Goal: Transaction & Acquisition: Purchase product/service

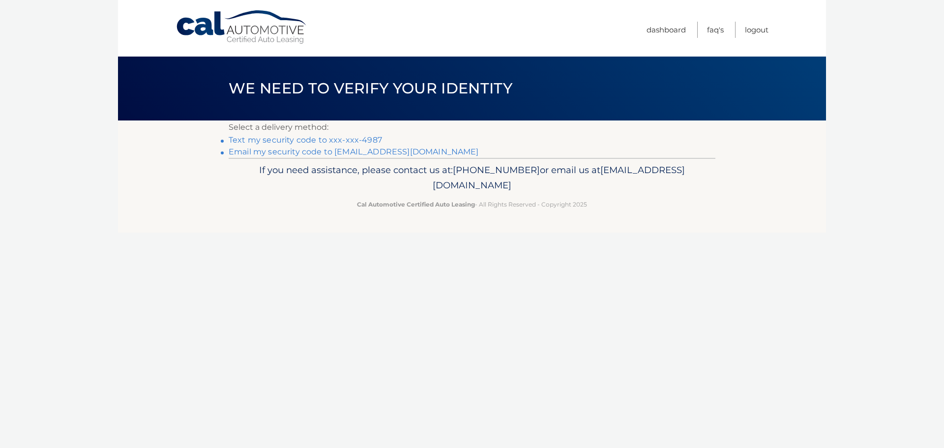
click at [281, 138] on link "Text my security code to xxx-xxx-4987" at bounding box center [305, 139] width 153 height 9
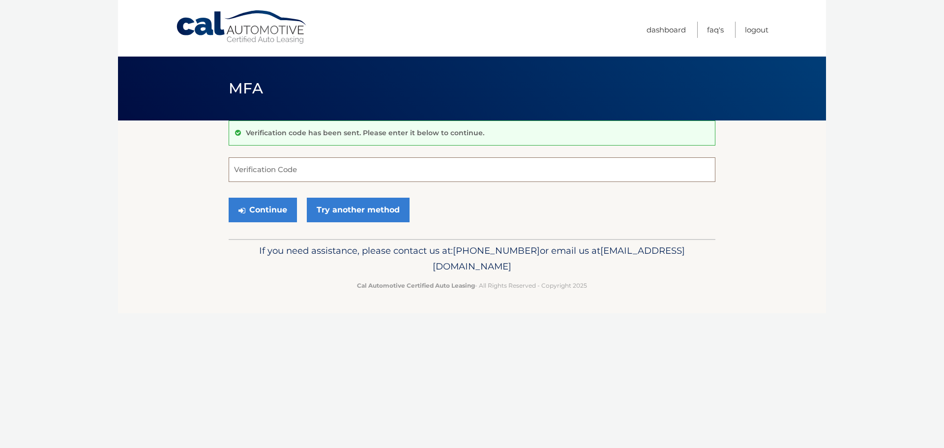
click at [304, 163] on input "Verification Code" at bounding box center [472, 169] width 487 height 25
type input "602875"
click at [280, 215] on button "Continue" at bounding box center [263, 210] width 68 height 25
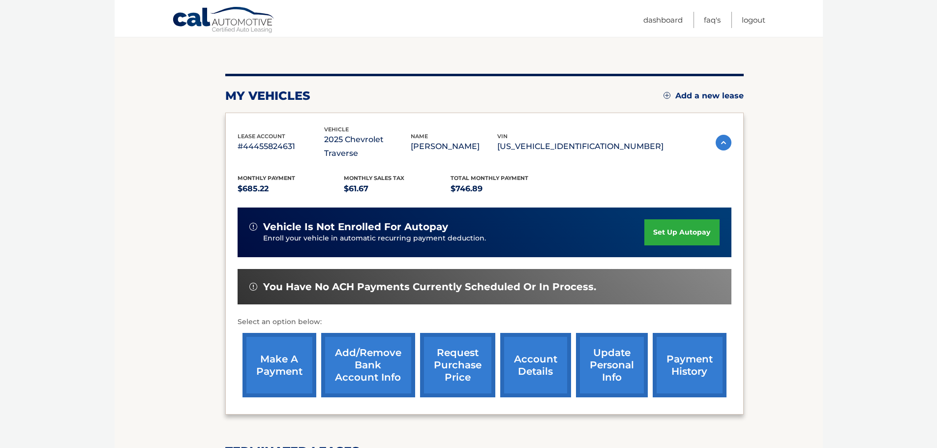
scroll to position [98, 0]
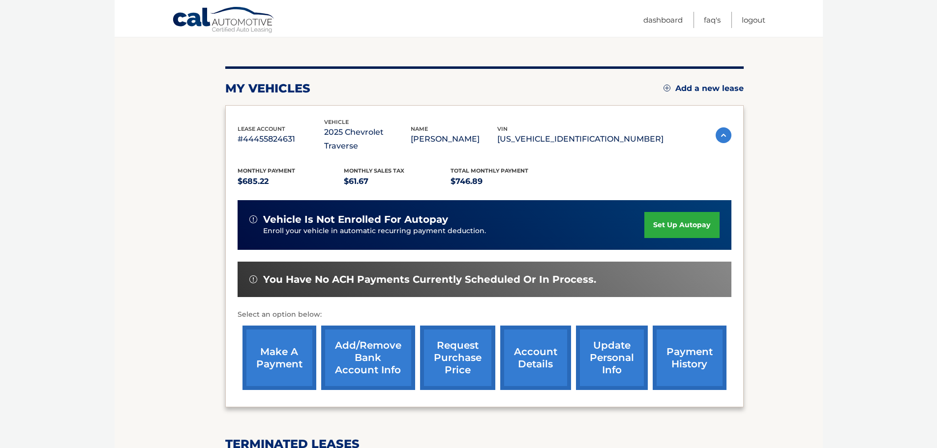
click at [273, 343] on link "make a payment" at bounding box center [279, 358] width 74 height 64
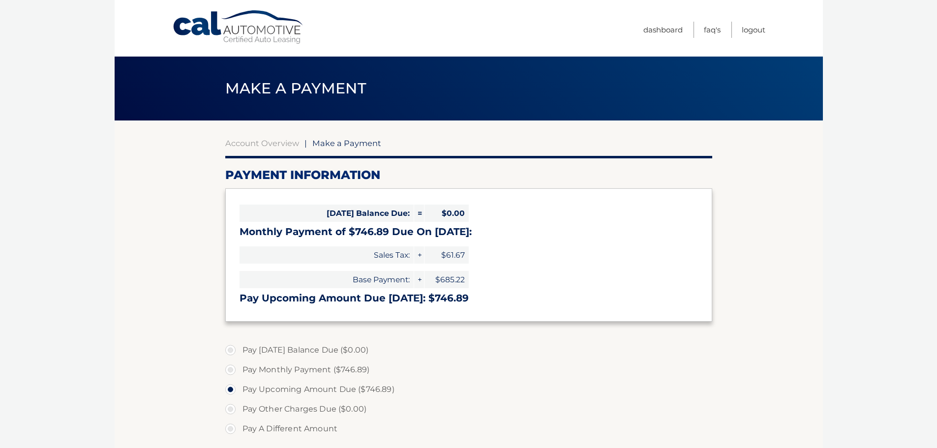
select select "ZTViYmIzZDAtMGE3Ny00ZDZjLWEwZjQtY2ZmZGZjNTU1YWEy"
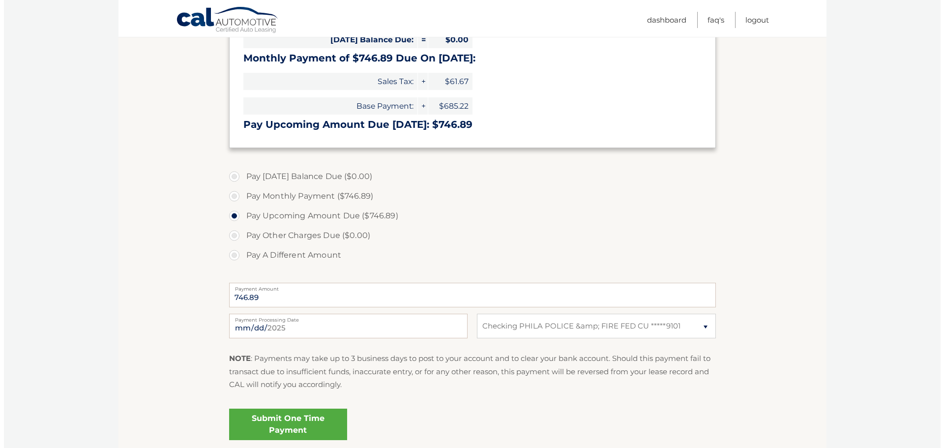
scroll to position [197, 0]
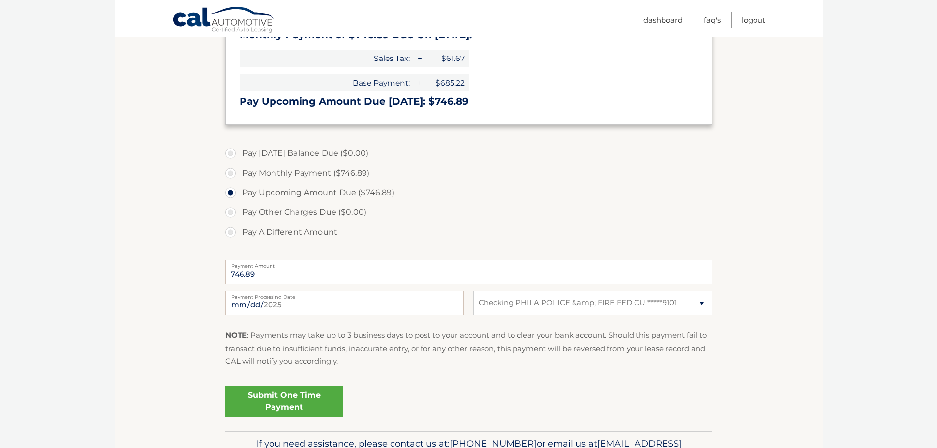
click at [275, 406] on link "Submit One Time Payment" at bounding box center [284, 401] width 118 height 31
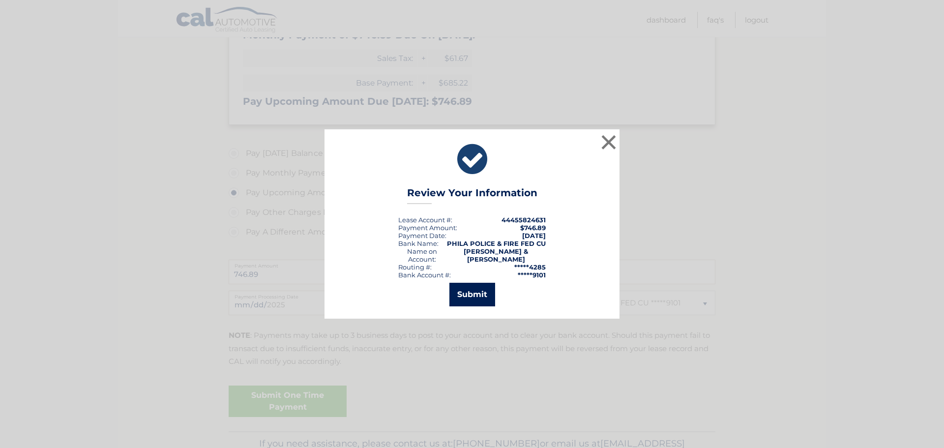
click at [487, 283] on button "Submit" at bounding box center [473, 295] width 46 height 24
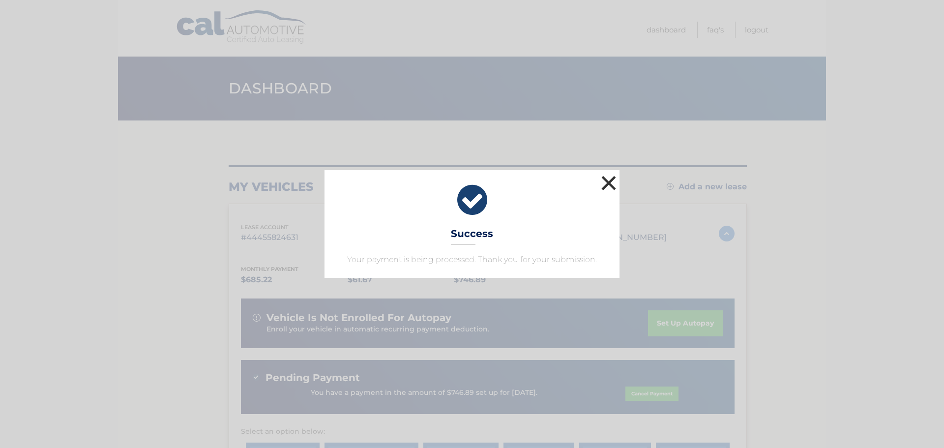
click at [609, 180] on button "×" at bounding box center [609, 183] width 20 height 20
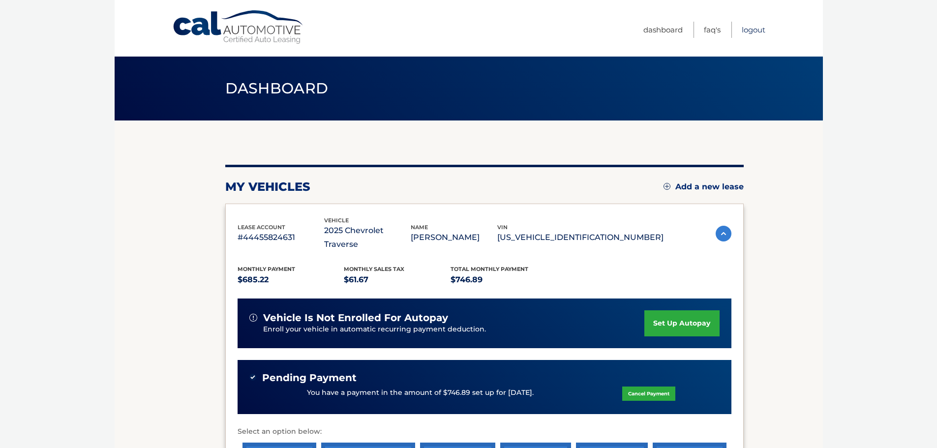
click at [756, 31] on link "Logout" at bounding box center [754, 30] width 24 height 16
